Goal: Navigation & Orientation: Find specific page/section

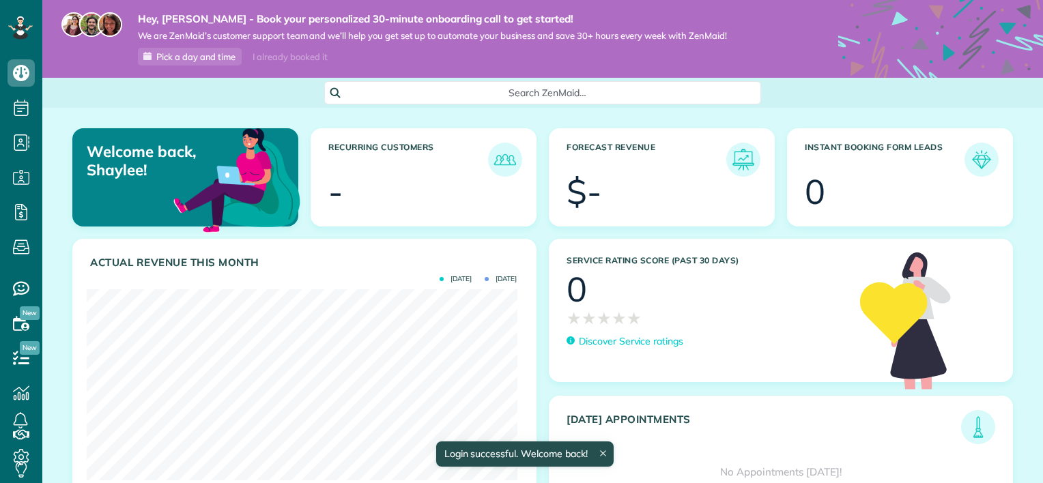
scroll to position [191, 430]
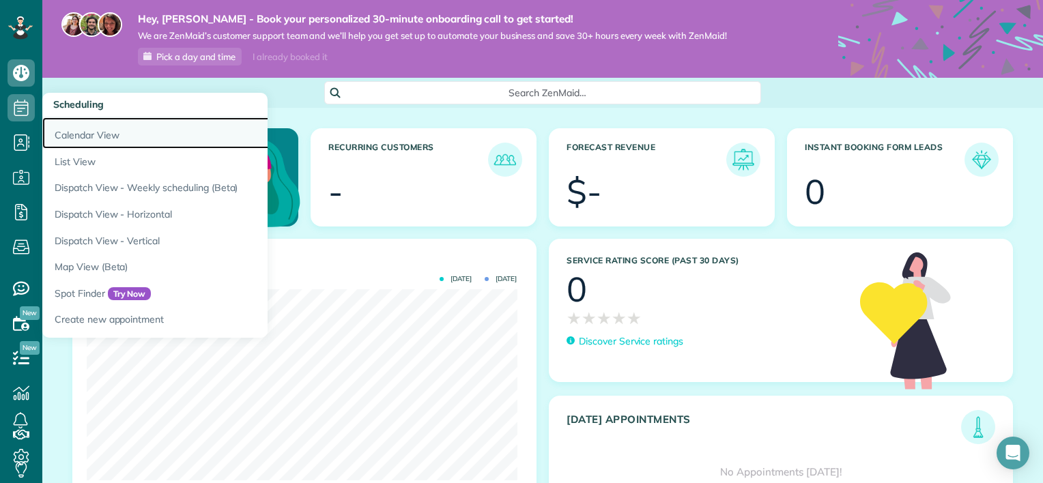
click at [88, 136] on link "Calendar View" at bounding box center [212, 132] width 341 height 31
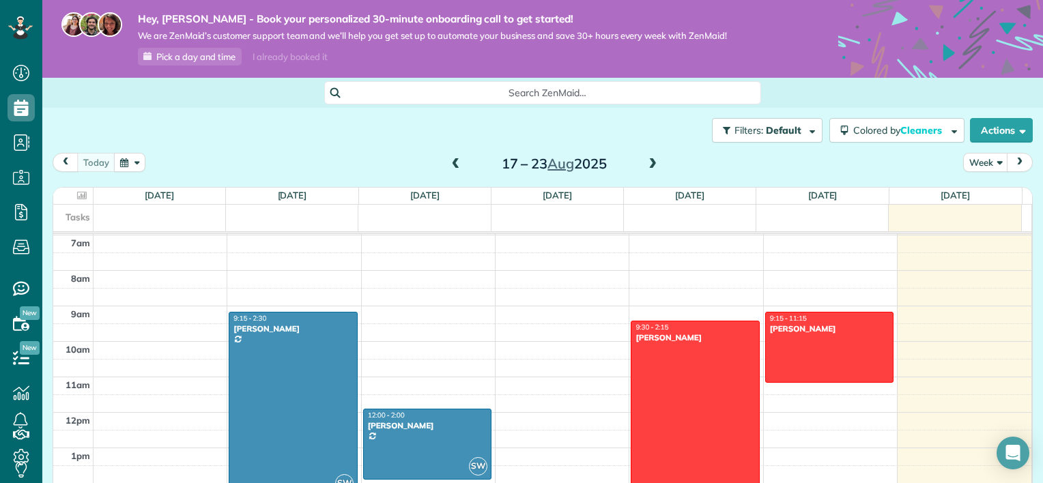
scroll to position [96, 0]
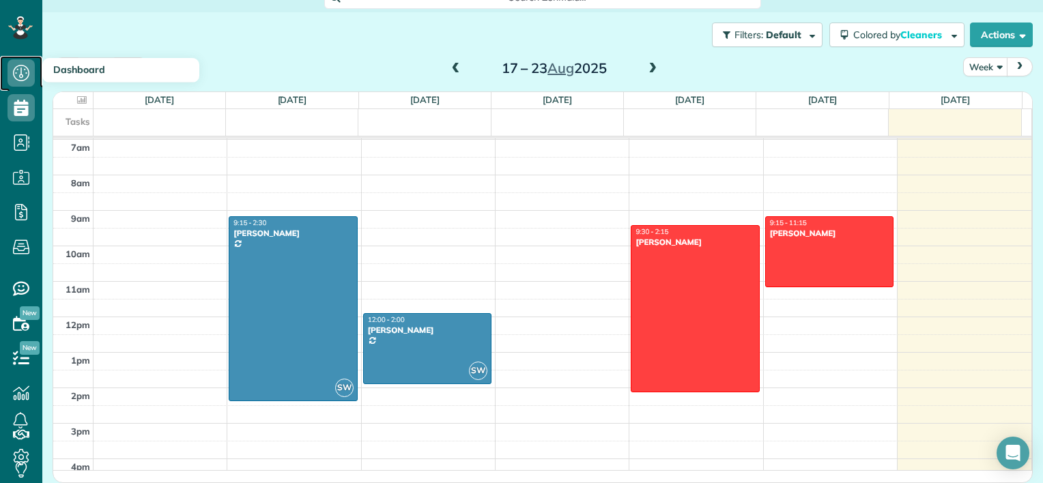
click at [20, 61] on icon at bounding box center [21, 72] width 27 height 27
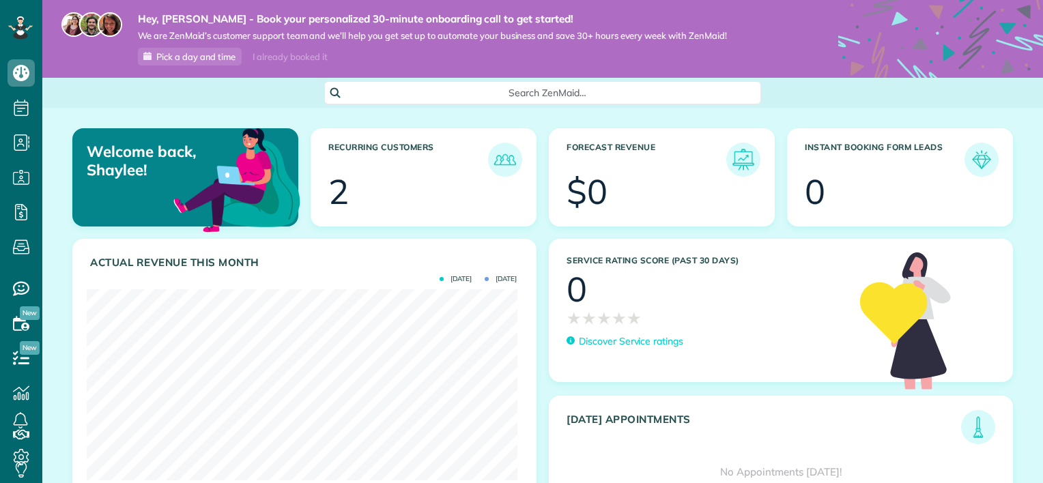
scroll to position [191, 430]
